Goal: Book appointment/travel/reservation

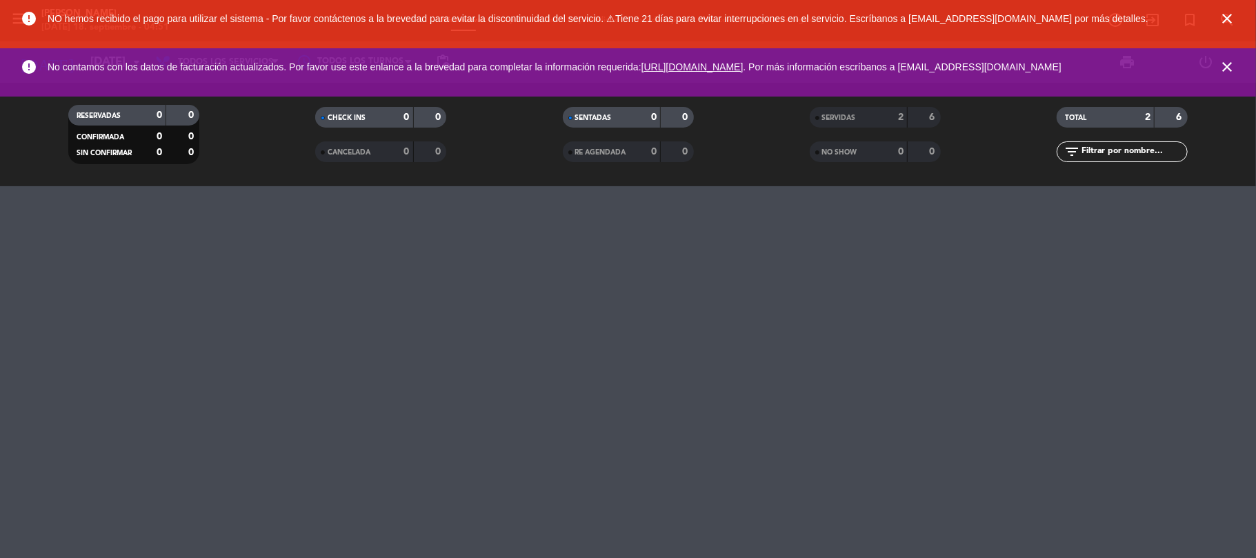
click at [1229, 23] on icon "close" at bounding box center [1227, 18] width 17 height 17
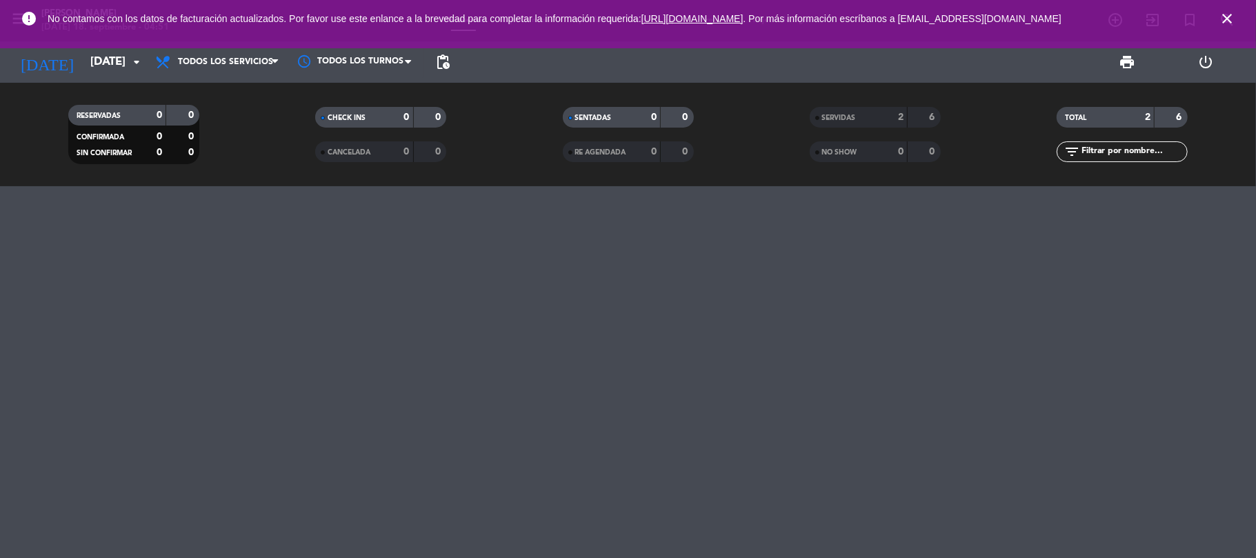
click at [1230, 17] on icon "close" at bounding box center [1227, 18] width 17 height 17
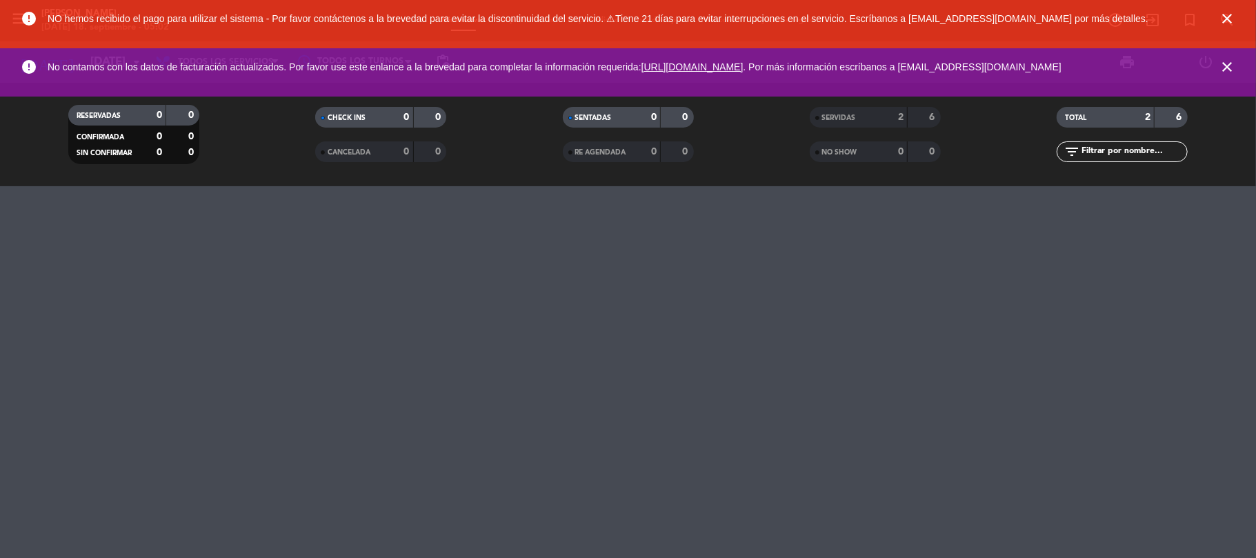
click at [1231, 12] on icon "close" at bounding box center [1227, 18] width 17 height 17
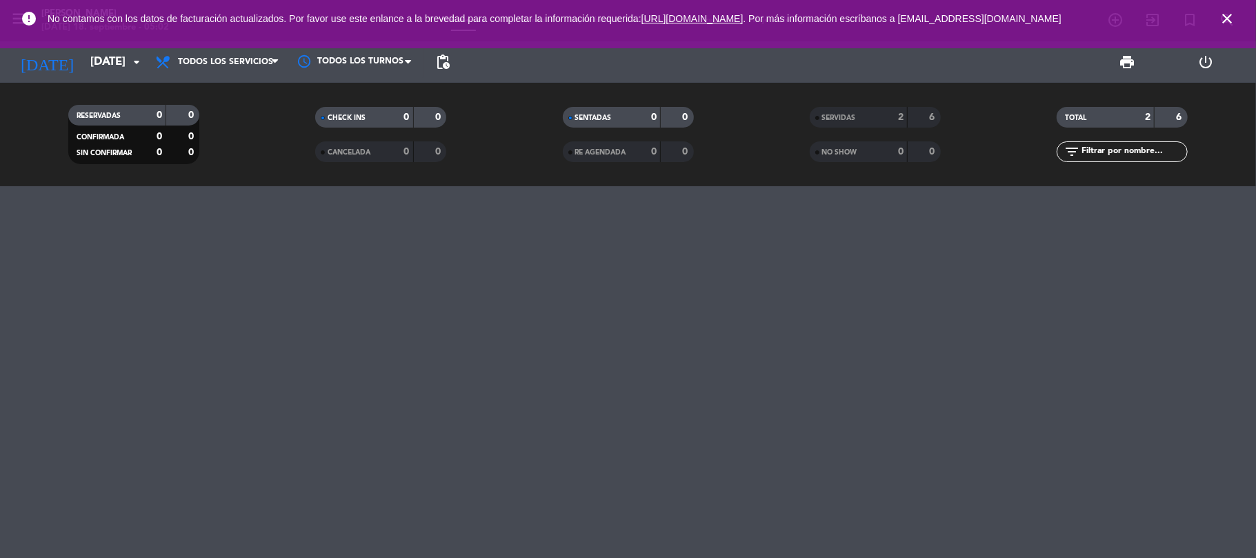
click at [1229, 23] on icon "close" at bounding box center [1227, 18] width 17 height 17
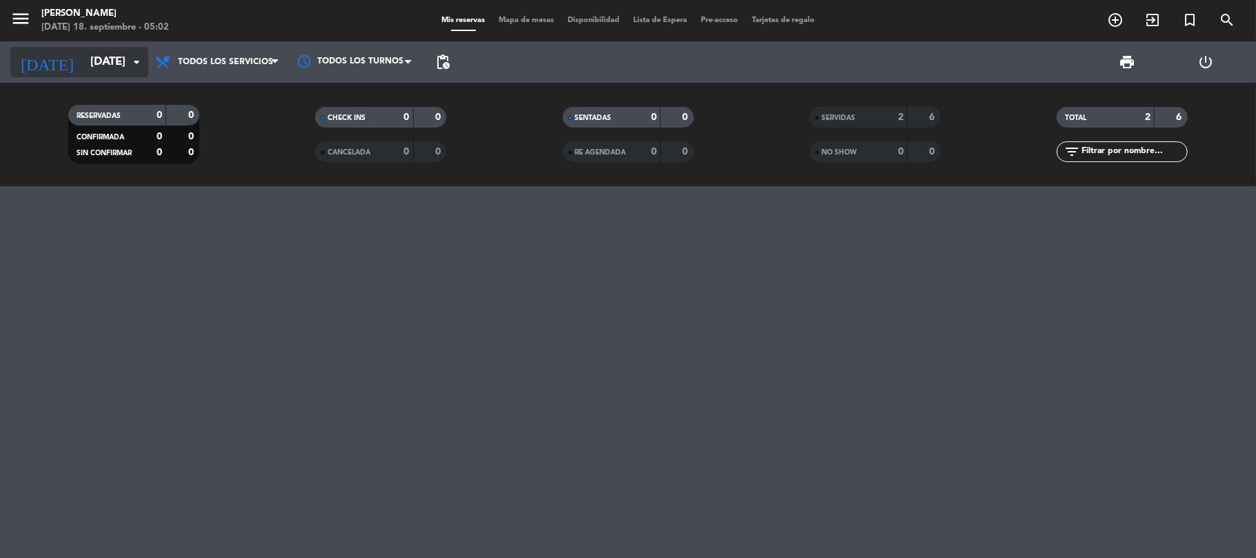
click at [114, 56] on input "[DATE]" at bounding box center [157, 62] width 149 height 27
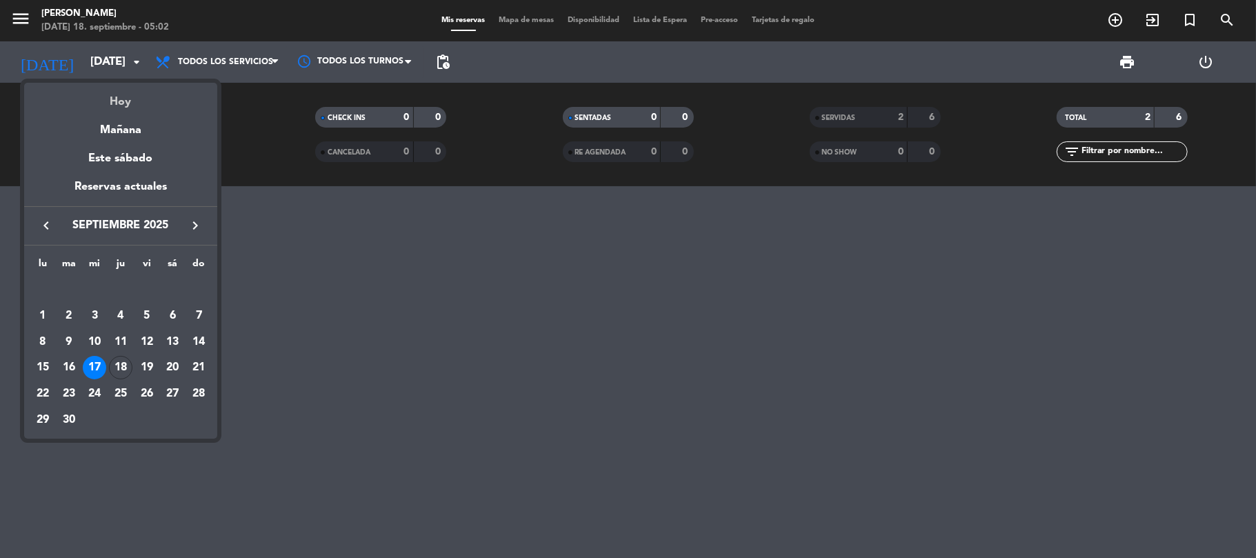
click at [115, 92] on div "Hoy" at bounding box center [120, 97] width 193 height 28
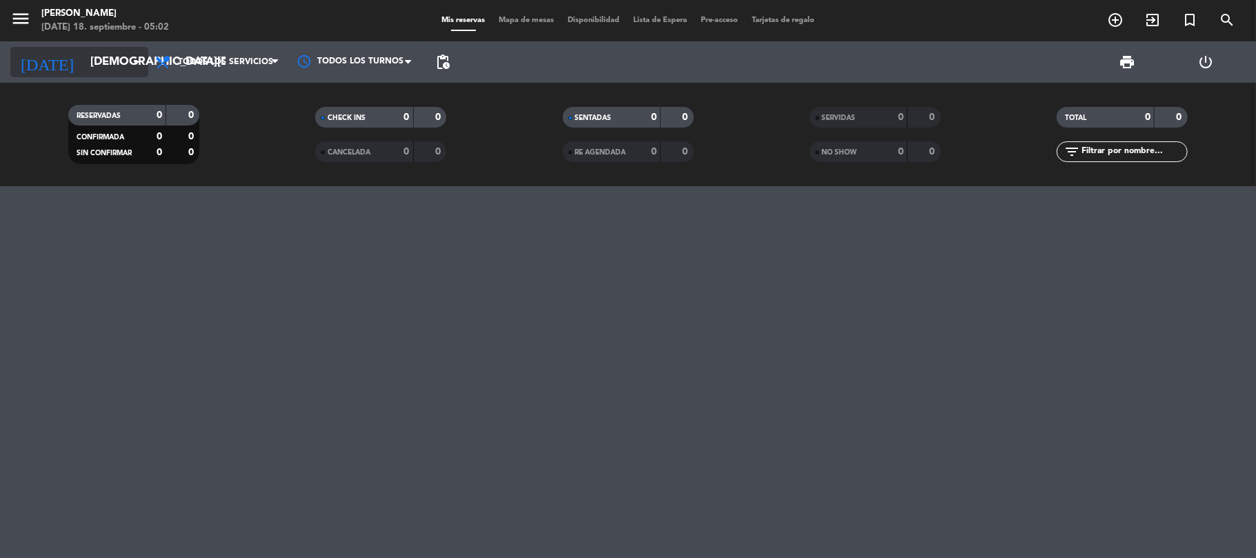
click at [137, 59] on icon "arrow_drop_down" at bounding box center [136, 62] width 17 height 17
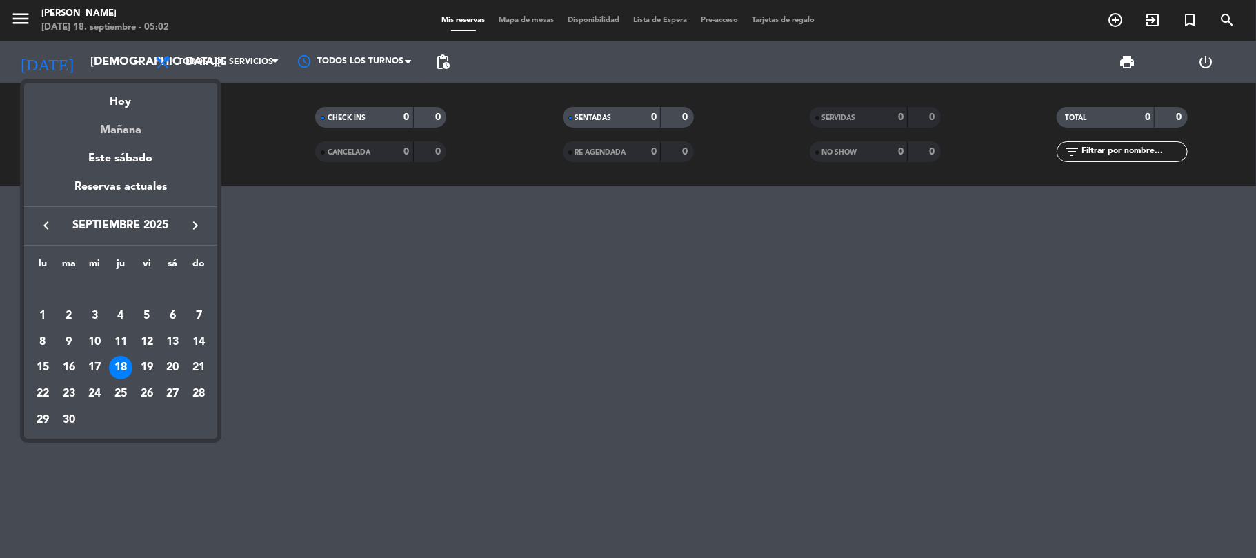
click at [131, 121] on div "Mañana" at bounding box center [120, 125] width 193 height 28
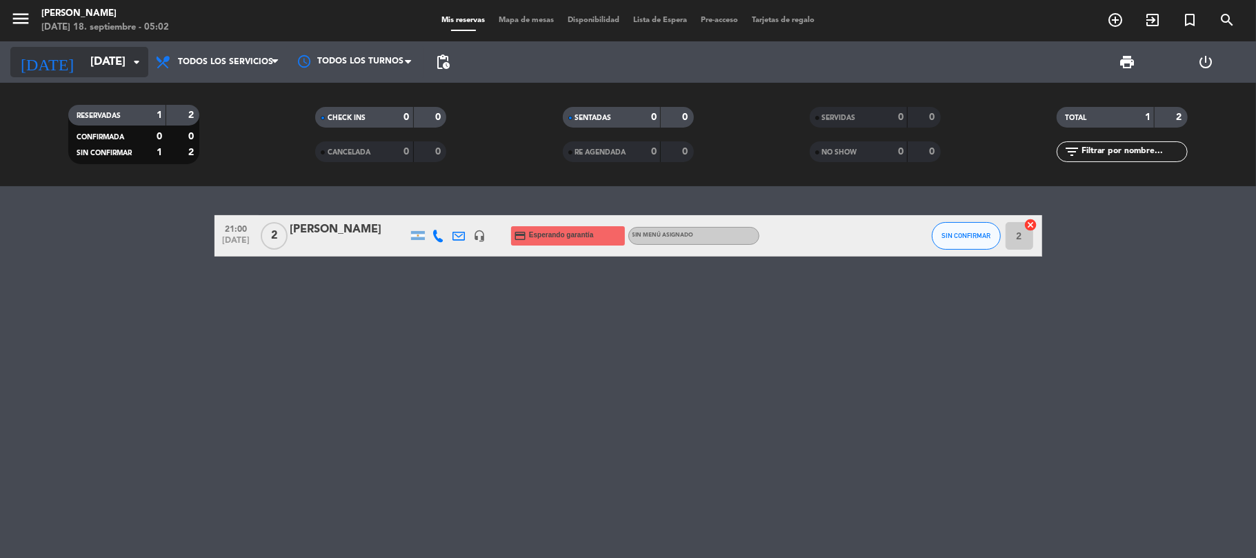
click at [123, 66] on input "[DATE]" at bounding box center [157, 62] width 149 height 27
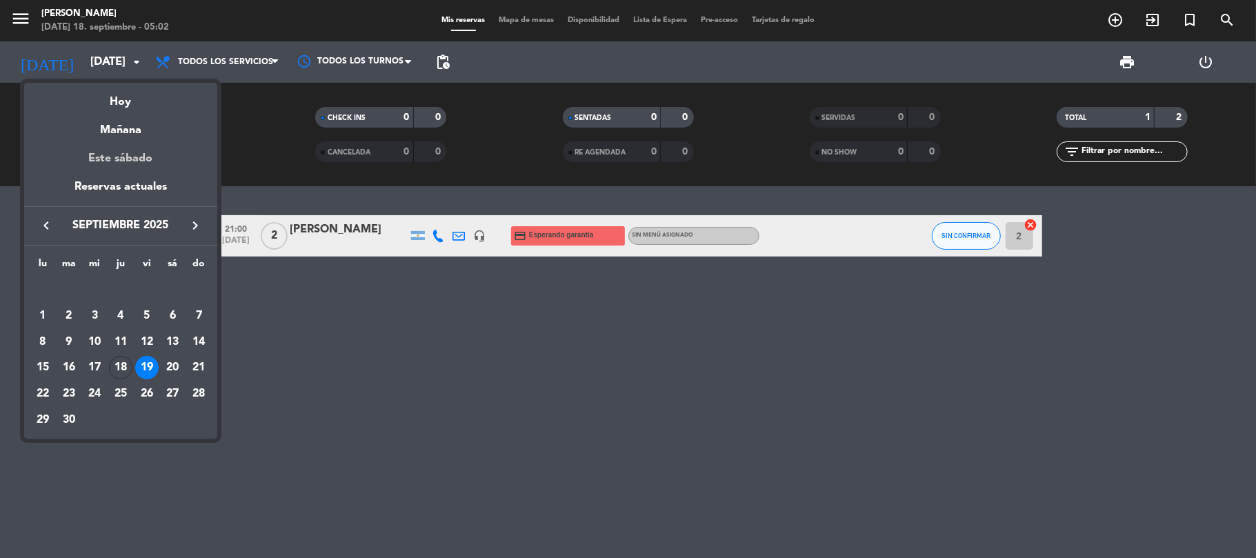
click at [124, 166] on div "Este sábado" at bounding box center [120, 158] width 193 height 39
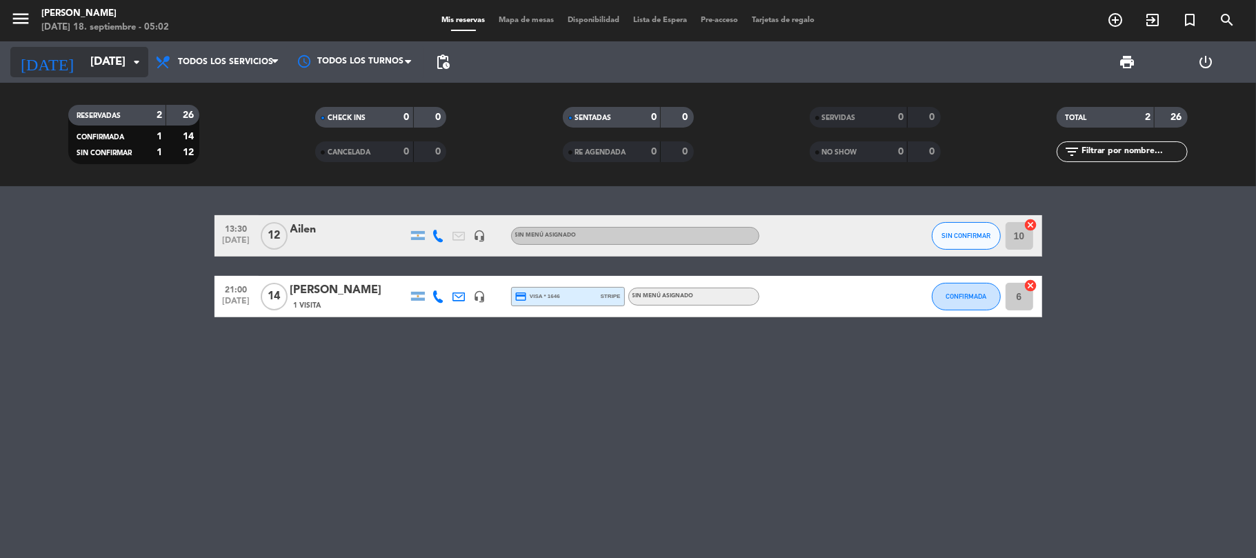
click at [134, 58] on icon "arrow_drop_down" at bounding box center [136, 62] width 17 height 17
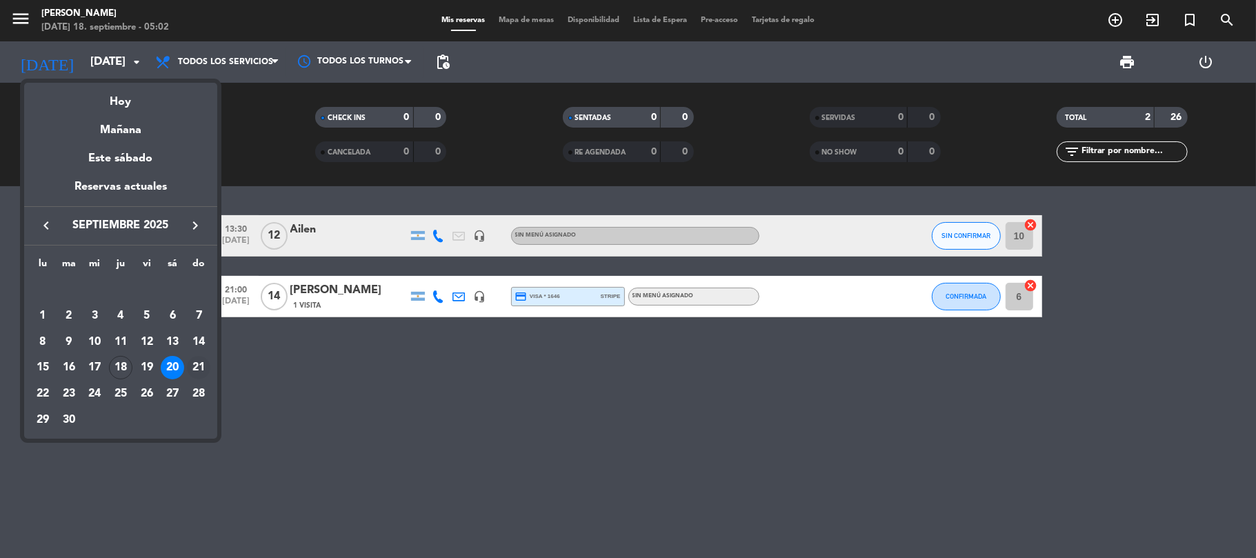
click at [197, 359] on div "21" at bounding box center [198, 367] width 23 height 23
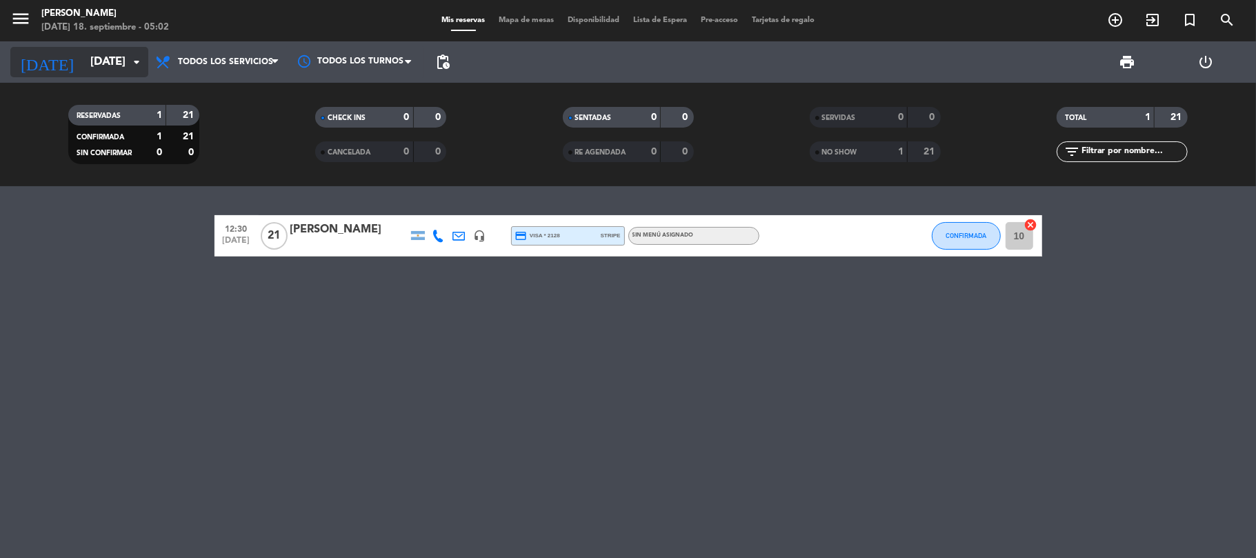
click at [130, 66] on icon "arrow_drop_down" at bounding box center [136, 62] width 17 height 17
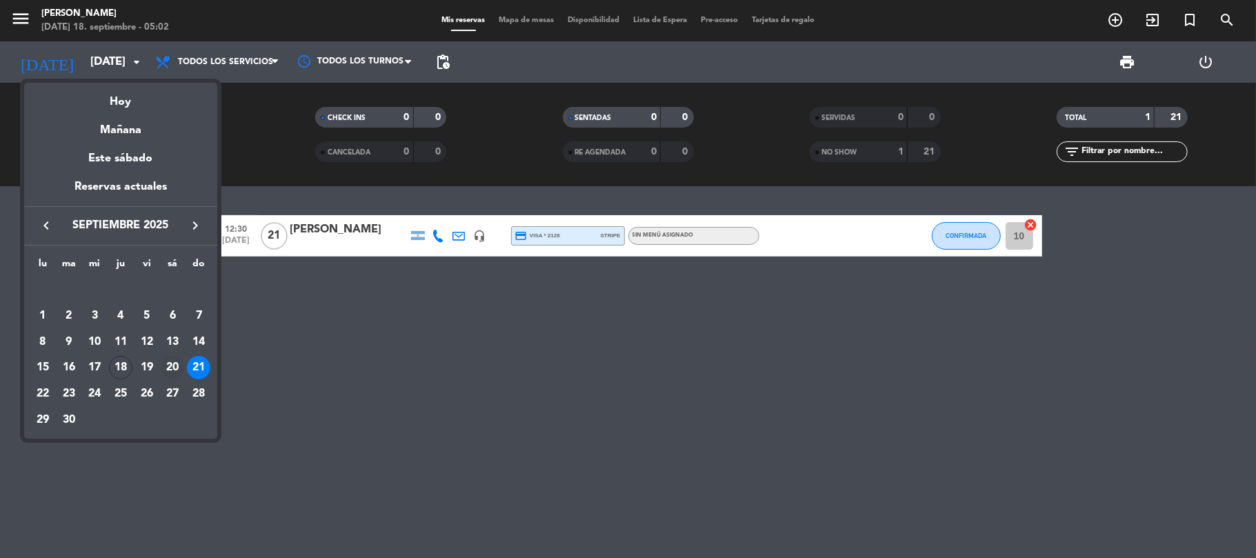
click at [175, 367] on div "20" at bounding box center [172, 367] width 23 height 23
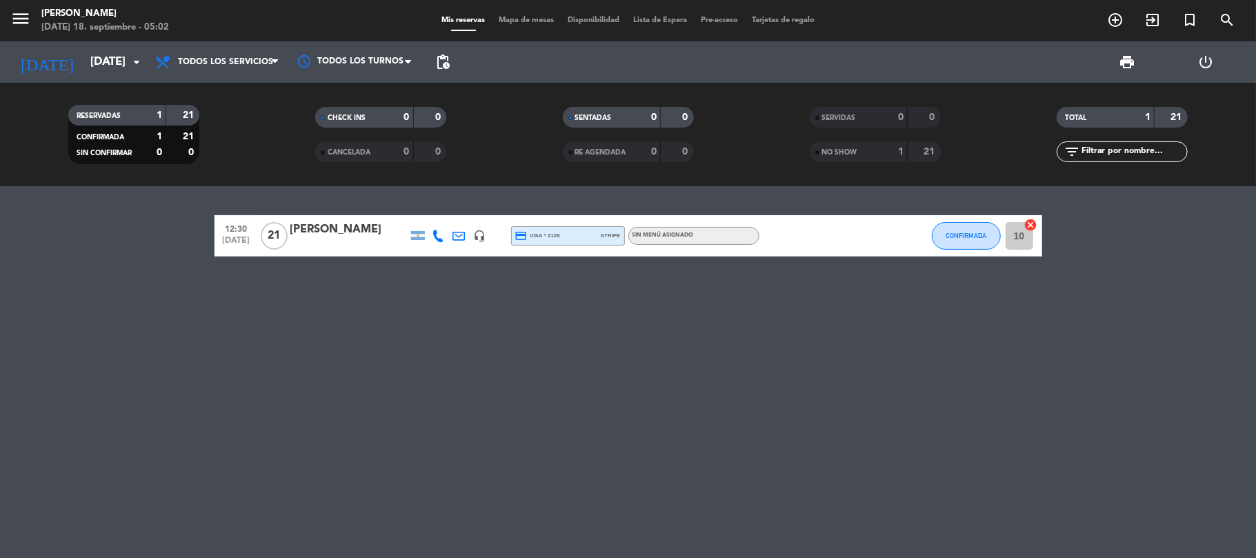
type input "[DATE]"
